Goal: Task Accomplishment & Management: Use online tool/utility

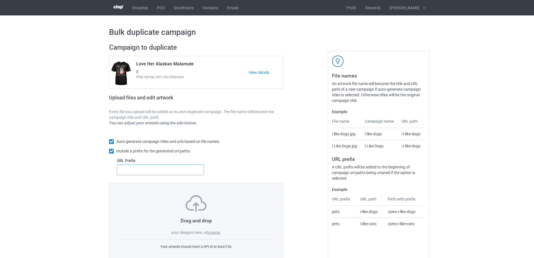
click at [169, 172] on input "text" at bounding box center [160, 169] width 87 height 11
type input "dt-"
click at [213, 233] on label "browse" at bounding box center [213, 232] width 13 height 4
click at [0, 0] on input "browse" at bounding box center [0, 0] width 0 height 0
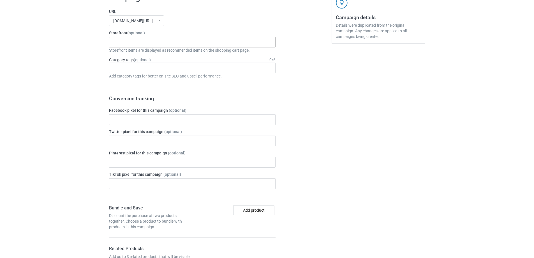
click at [194, 43] on div "Just A Girl In Love With Her Dogs Skeleton Riding Dogs Dachshund Store Daisy Su…" at bounding box center [192, 42] width 167 height 11
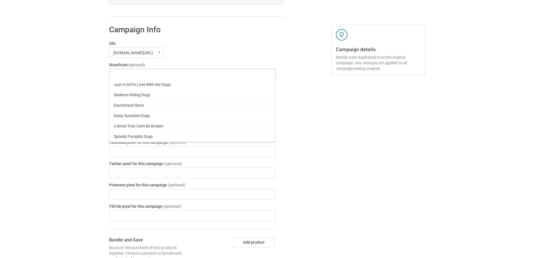
scroll to position [1775, 0]
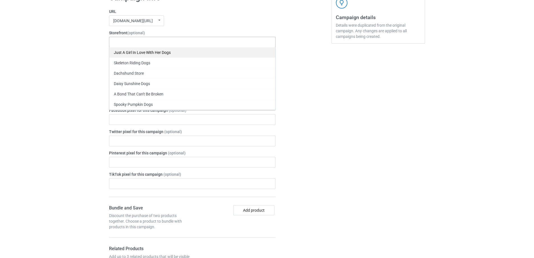
click at [176, 52] on div "Just A Girl In Love With Her Dogs" at bounding box center [192, 52] width 166 height 10
click at [186, 44] on input "text" at bounding box center [186, 42] width 9 height 5
paste input "Just A Girl In Love With Her Dog"
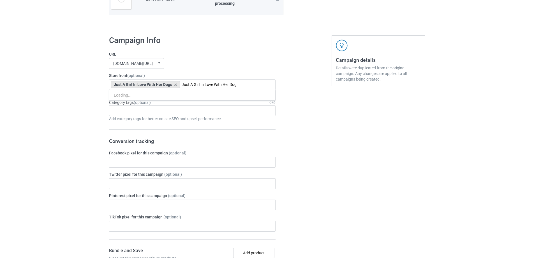
scroll to position [1849, 0]
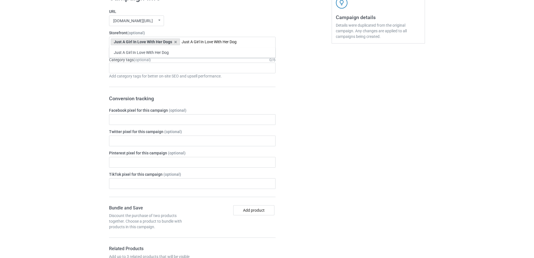
type input "Just A Girl In Love With Her Dog"
click at [163, 52] on div "Just A Girl In Love With Her Dog" at bounding box center [192, 52] width 166 height 10
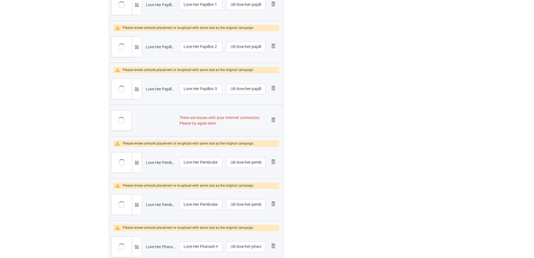
scroll to position [2139, 0]
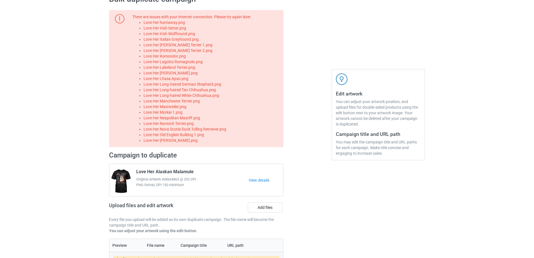
scroll to position [28, 0]
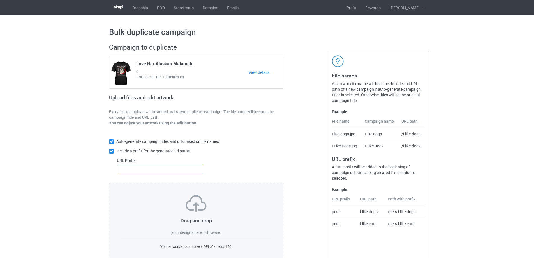
click at [168, 175] on input "text" at bounding box center [160, 169] width 87 height 11
type input "dt-"
click at [215, 233] on label "browse" at bounding box center [213, 232] width 13 height 4
click at [0, 0] on input "browse" at bounding box center [0, 0] width 0 height 0
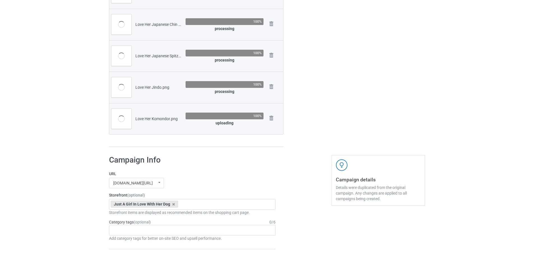
scroll to position [561, 0]
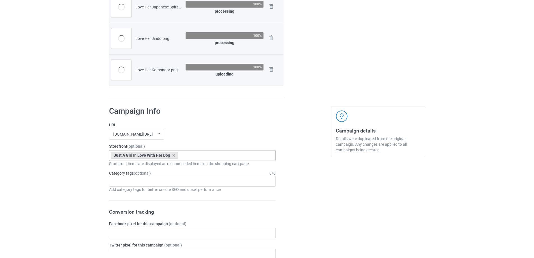
click at [199, 155] on div "Just A Girl In Love With Her Dog Just A Girl In Love With Her Dogs 68e30d405e08…" at bounding box center [192, 155] width 167 height 11
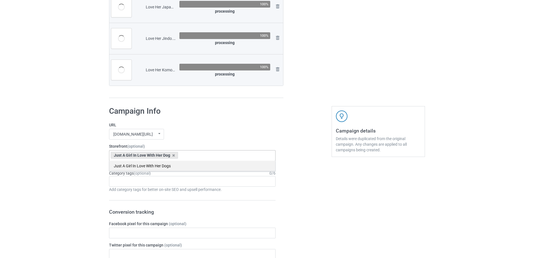
click at [182, 164] on div "Just A Girl In Love With Her Dogs" at bounding box center [192, 165] width 166 height 10
click at [244, 137] on div "mangtee.com/ undefined/ mangtee.com/ undefined/ fami-tee.com/ teechip.com/ 5a13…" at bounding box center [192, 134] width 167 height 11
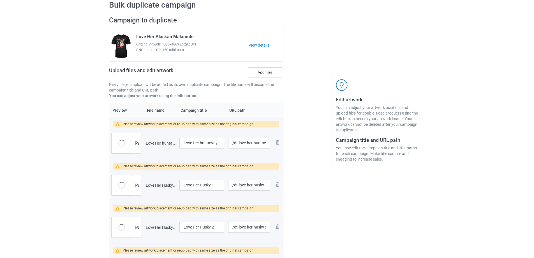
scroll to position [26, 0]
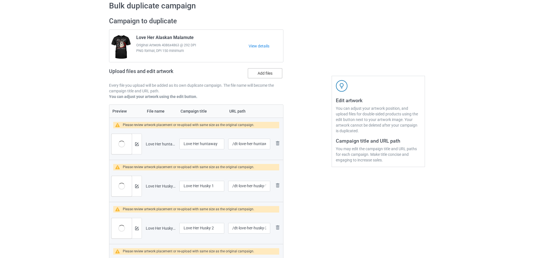
click at [277, 72] on label "Add files" at bounding box center [265, 73] width 34 height 10
click at [0, 0] on input "Add files" at bounding box center [0, 0] width 0 height 0
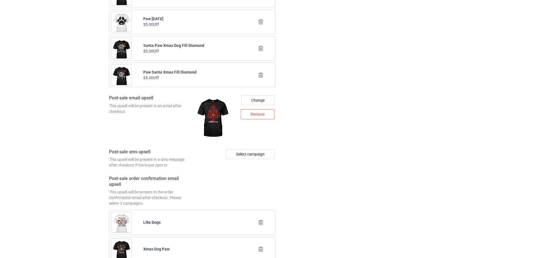
scroll to position [2744, 0]
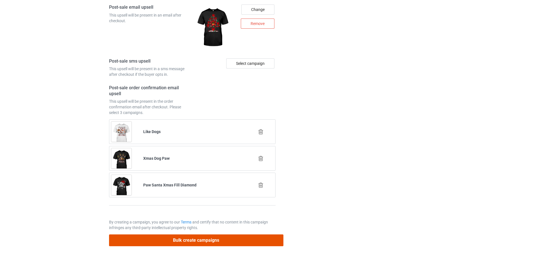
click at [255, 239] on button "Bulk create campaigns" at bounding box center [196, 239] width 174 height 11
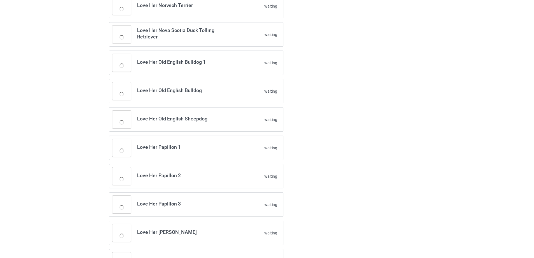
scroll to position [1153, 0]
